Goal: Navigation & Orientation: Find specific page/section

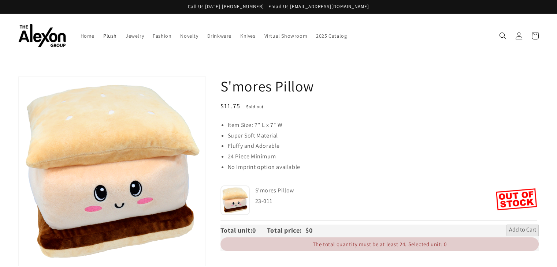
click at [99, 28] on link "Plush" at bounding box center [110, 35] width 22 height 15
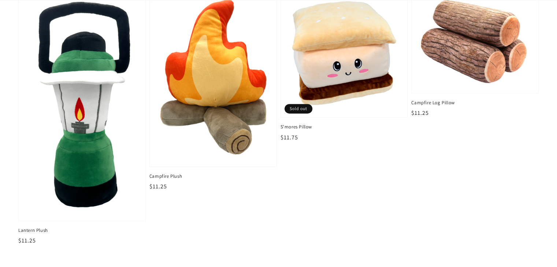
scroll to position [1220, 0]
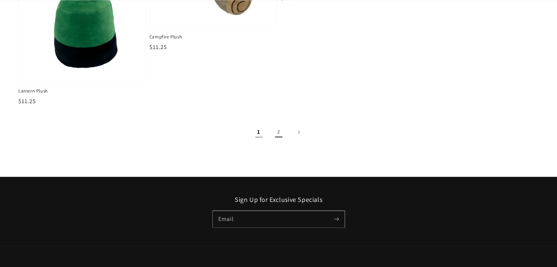
click at [275, 125] on link "2" at bounding box center [279, 132] width 16 height 16
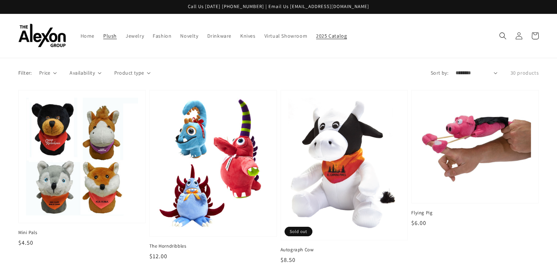
click at [315, 37] on link "2025 Catalog" at bounding box center [332, 35] width 40 height 15
